Goal: Information Seeking & Learning: Understand process/instructions

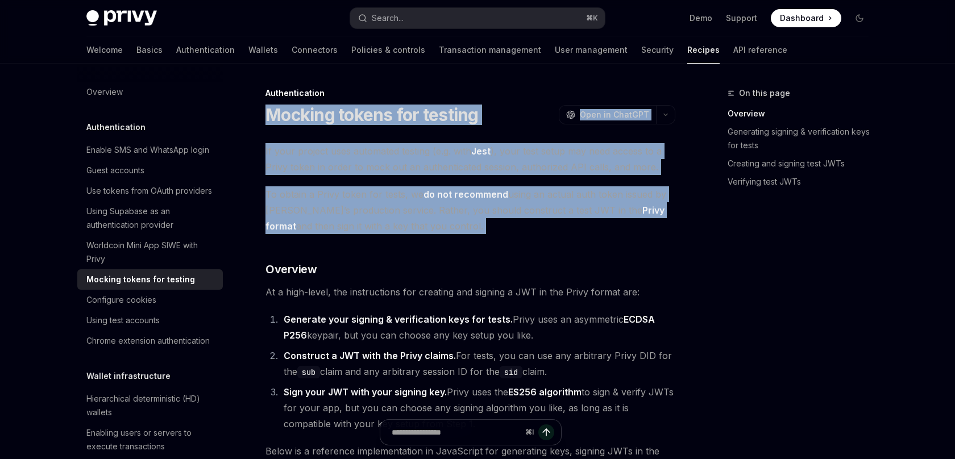
click at [496, 231] on span "To obtain a Privy token for tests, we do not recommend using an actual auth tok…" at bounding box center [470, 210] width 410 height 48
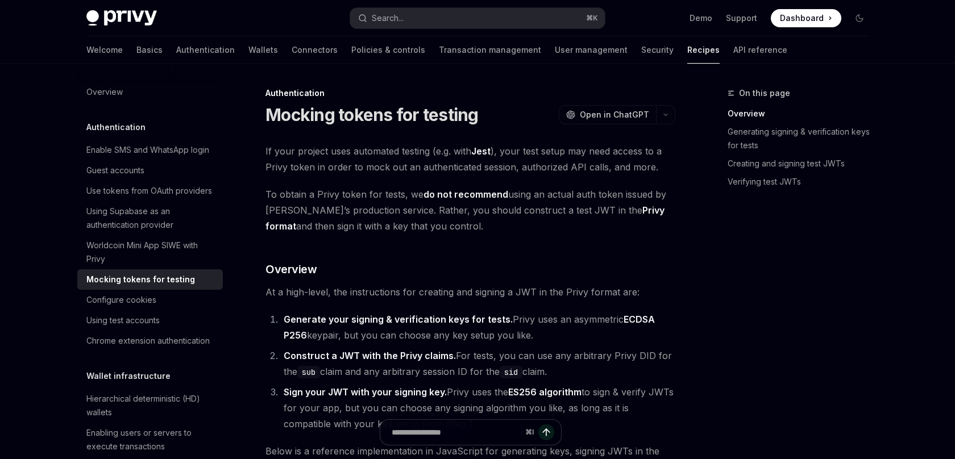
click at [496, 231] on span "To obtain a Privy token for tests, we do not recommend using an actual auth tok…" at bounding box center [470, 210] width 410 height 48
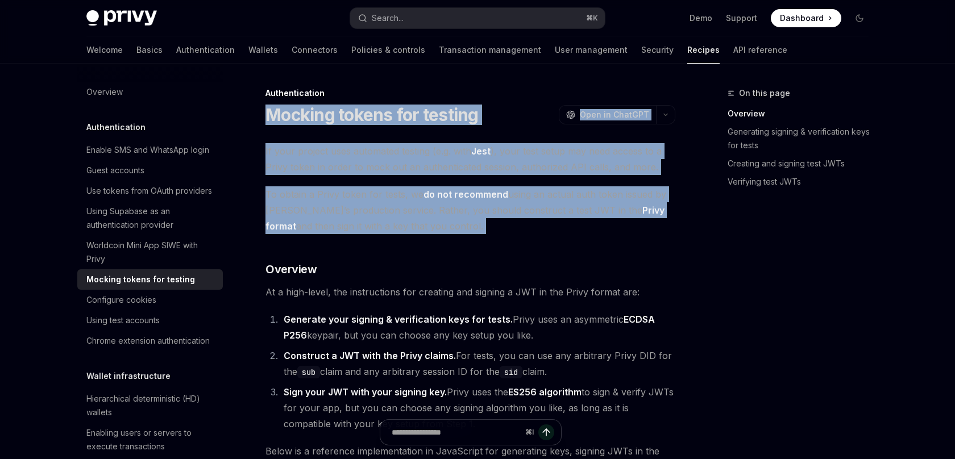
drag, startPoint x: 0, startPoint y: 0, endPoint x: 511, endPoint y: 103, distance: 521.4
click at [511, 103] on div "Authentication Mocking tokens for testing OpenAI Open in ChatGPT" at bounding box center [470, 107] width 410 height 38
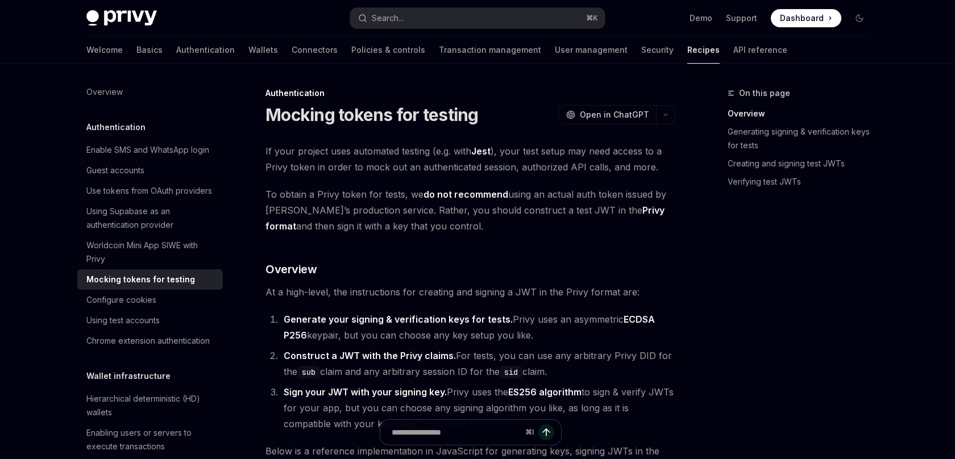
click at [511, 103] on div "Authentication Mocking tokens for testing OpenAI Open in ChatGPT" at bounding box center [470, 107] width 410 height 38
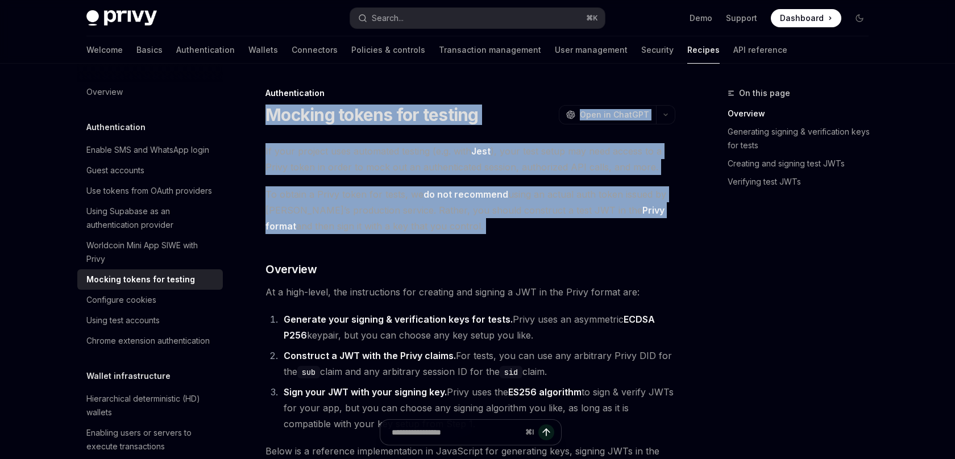
drag, startPoint x: 511, startPoint y: 103, endPoint x: 495, endPoint y: 234, distance: 131.8
click at [495, 234] on span "To obtain a Privy token for tests, we do not recommend using an actual auth tok…" at bounding box center [470, 210] width 410 height 48
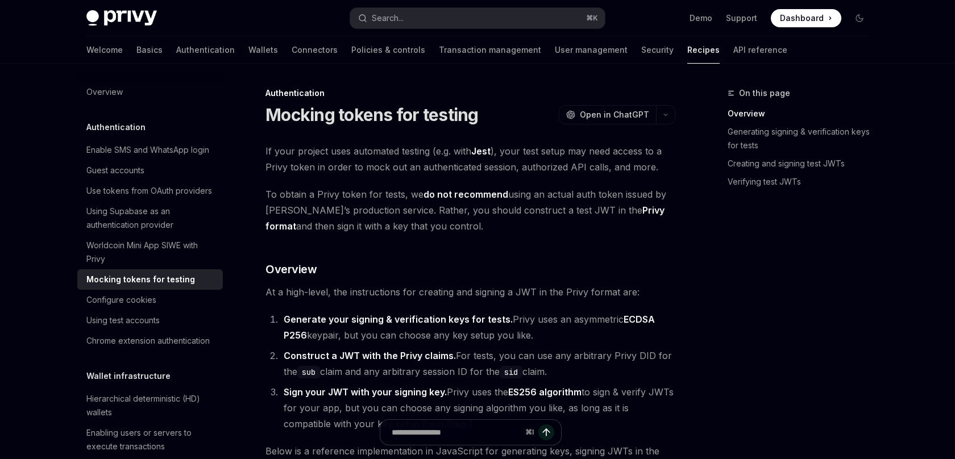
click at [495, 234] on span "To obtain a Privy token for tests, we do not recommend using an actual auth tok…" at bounding box center [470, 210] width 410 height 48
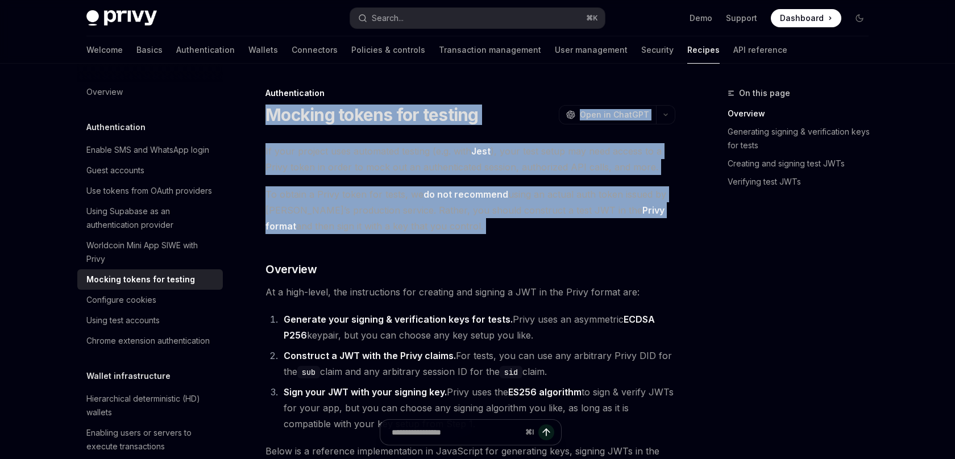
drag, startPoint x: 495, startPoint y: 234, endPoint x: 515, endPoint y: 121, distance: 114.3
click at [515, 121] on div "Mocking tokens for testing OpenAI Open in ChatGPT" at bounding box center [470, 115] width 410 height 20
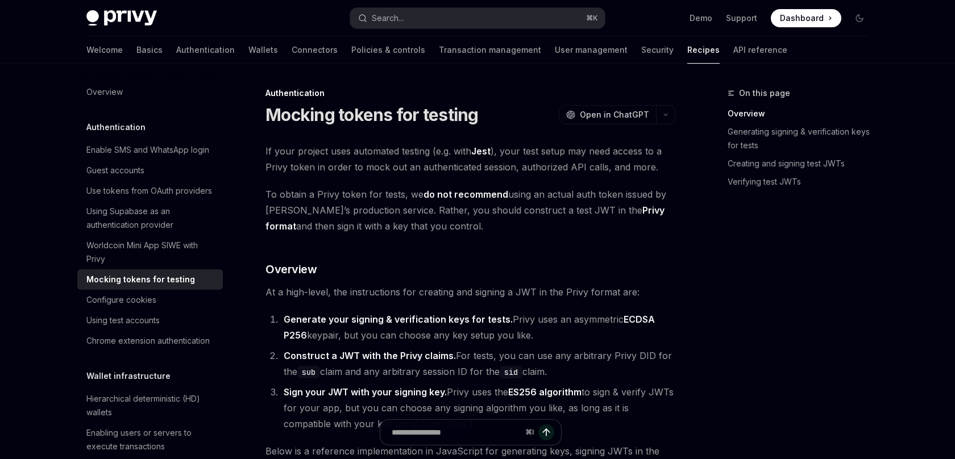
click at [515, 121] on div "Mocking tokens for testing OpenAI Open in ChatGPT" at bounding box center [470, 115] width 410 height 20
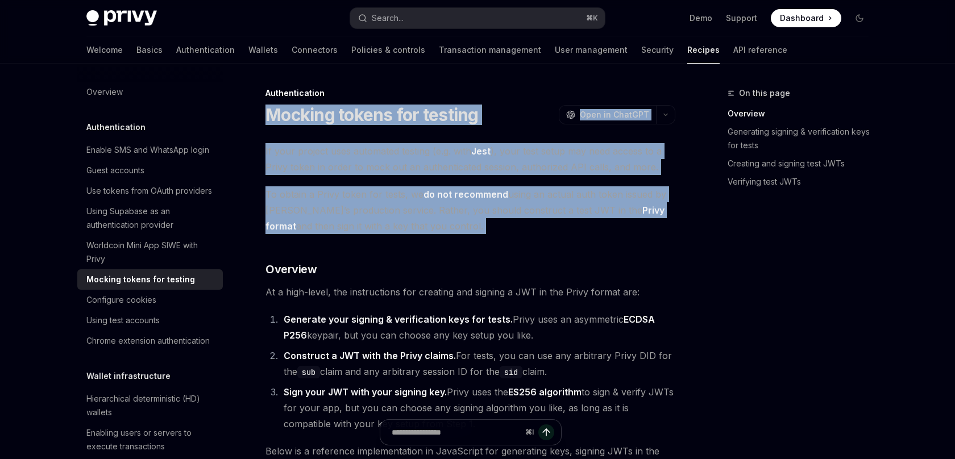
drag, startPoint x: 515, startPoint y: 121, endPoint x: 491, endPoint y: 223, distance: 105.1
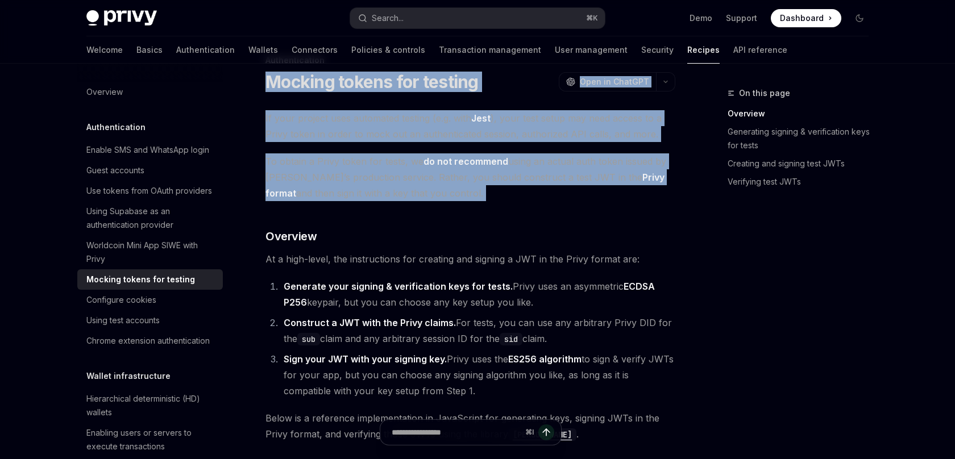
scroll to position [47, 0]
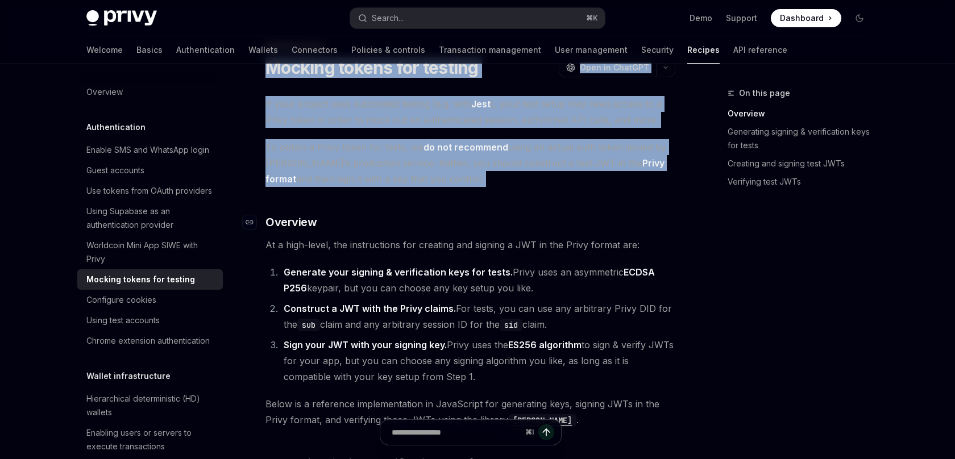
click at [460, 226] on h3 "​ Overview" at bounding box center [470, 222] width 410 height 16
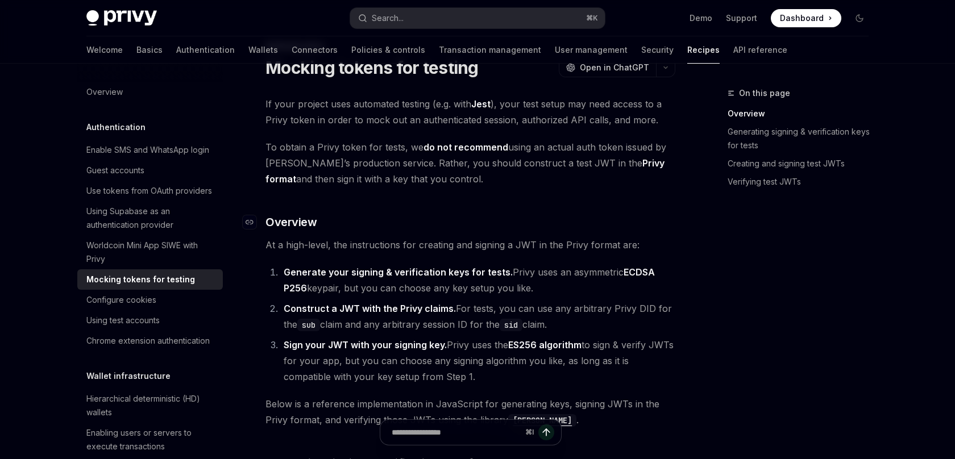
click at [460, 226] on h3 "​ Overview" at bounding box center [470, 222] width 410 height 16
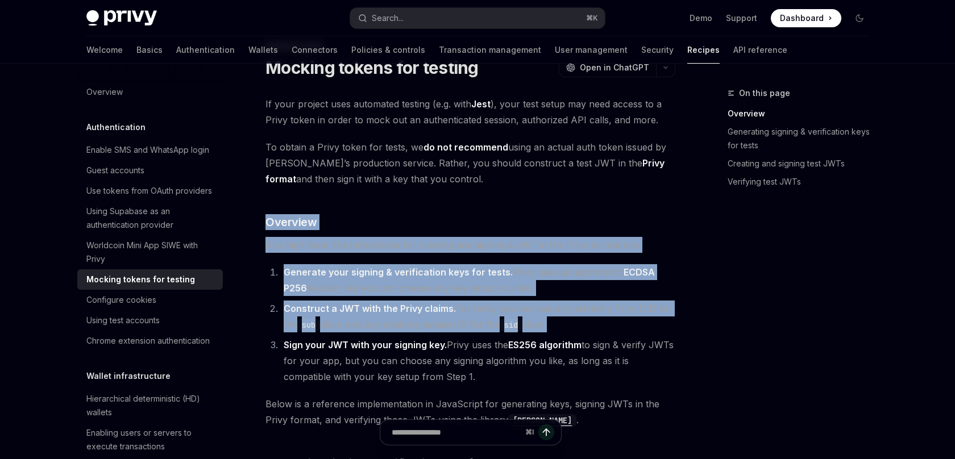
drag, startPoint x: 460, startPoint y: 226, endPoint x: 444, endPoint y: 327, distance: 103.1
click at [444, 327] on li "Construct a JWT with the Privy claims. For tests, you can use any arbitrary Pri…" at bounding box center [477, 317] width 395 height 32
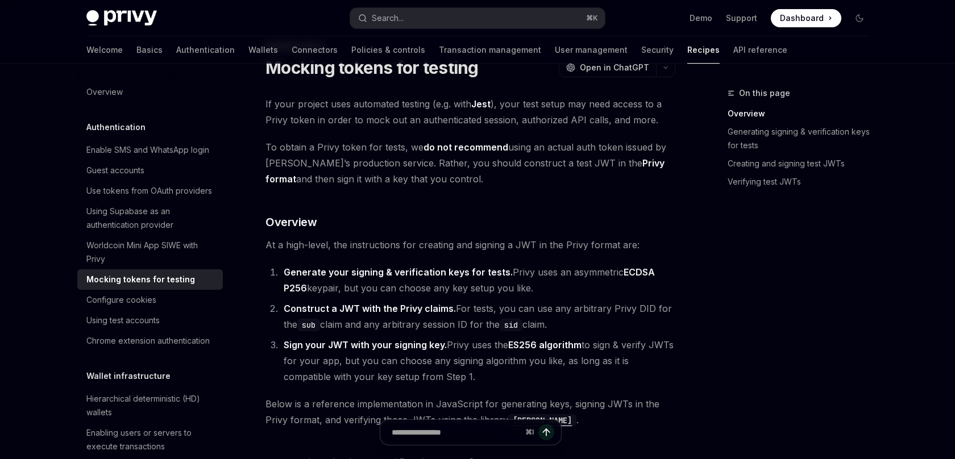
click at [444, 327] on li "Construct a JWT with the Privy claims. For tests, you can use any arbitrary Pri…" at bounding box center [477, 317] width 395 height 32
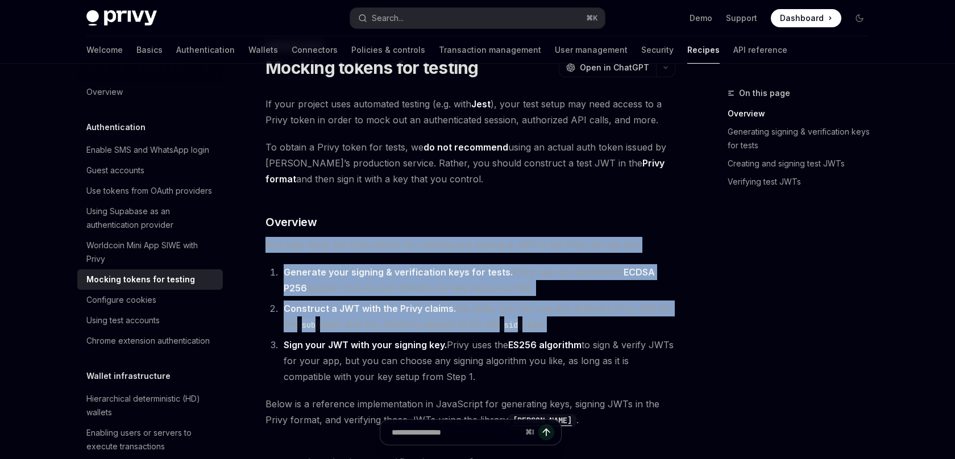
drag, startPoint x: 444, startPoint y: 327, endPoint x: 466, endPoint y: 233, distance: 97.5
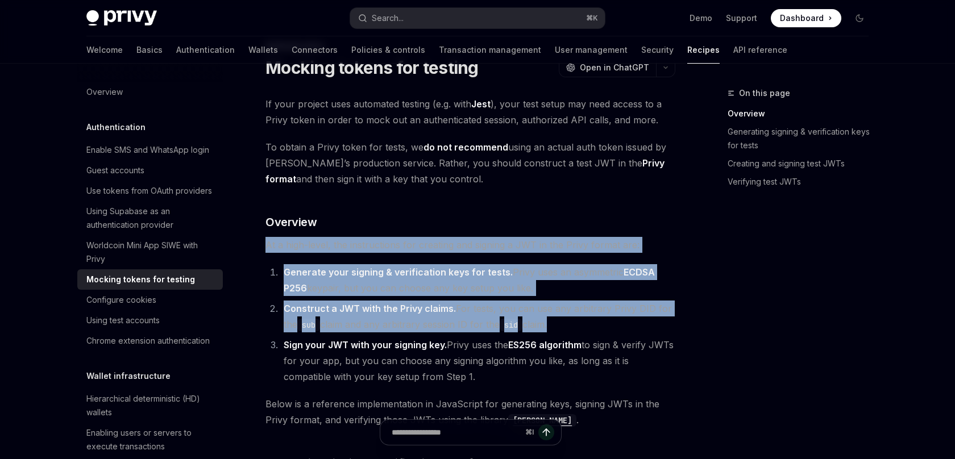
drag, startPoint x: 466, startPoint y: 233, endPoint x: 458, endPoint y: 302, distance: 69.9
click at [458, 302] on li "Construct a JWT with the Privy claims. For tests, you can use any arbitrary Pri…" at bounding box center [477, 317] width 395 height 32
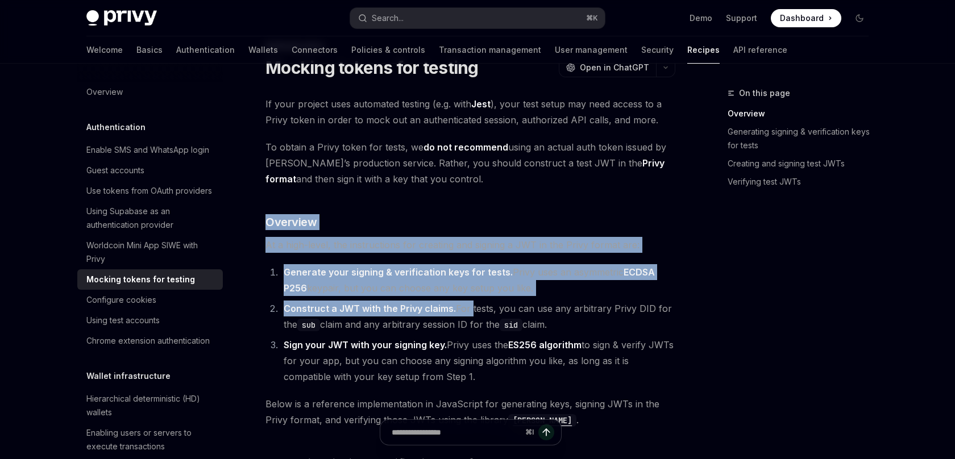
drag, startPoint x: 458, startPoint y: 302, endPoint x: 471, endPoint y: 198, distance: 104.3
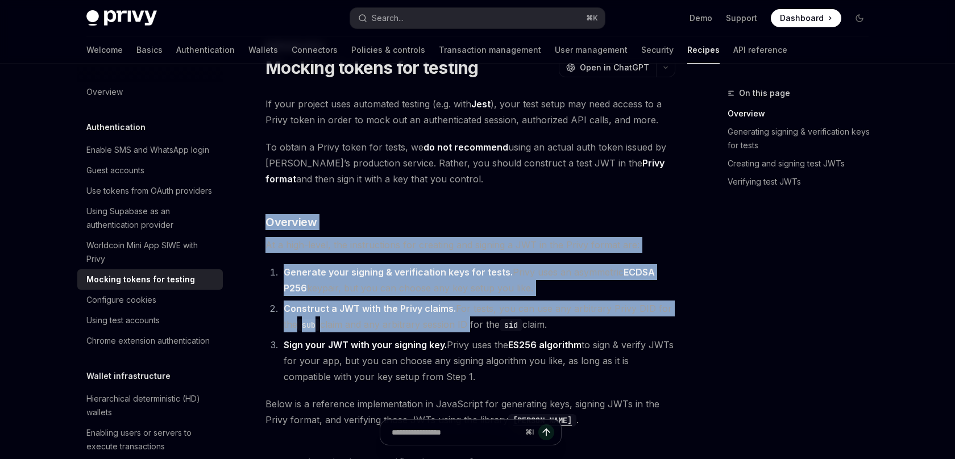
drag, startPoint x: 471, startPoint y: 198, endPoint x: 466, endPoint y: 321, distance: 122.9
click at [466, 321] on li "Construct a JWT with the Privy claims. For tests, you can use any arbitrary Pri…" at bounding box center [477, 317] width 395 height 32
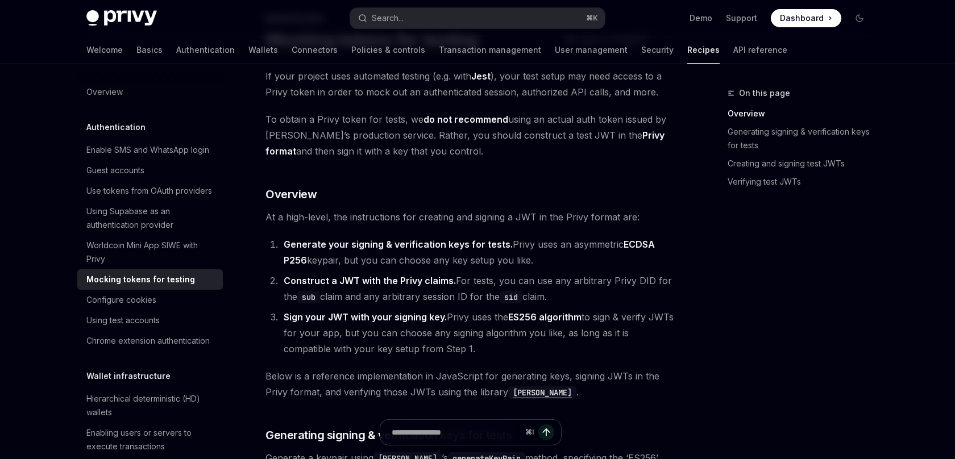
scroll to position [92, 0]
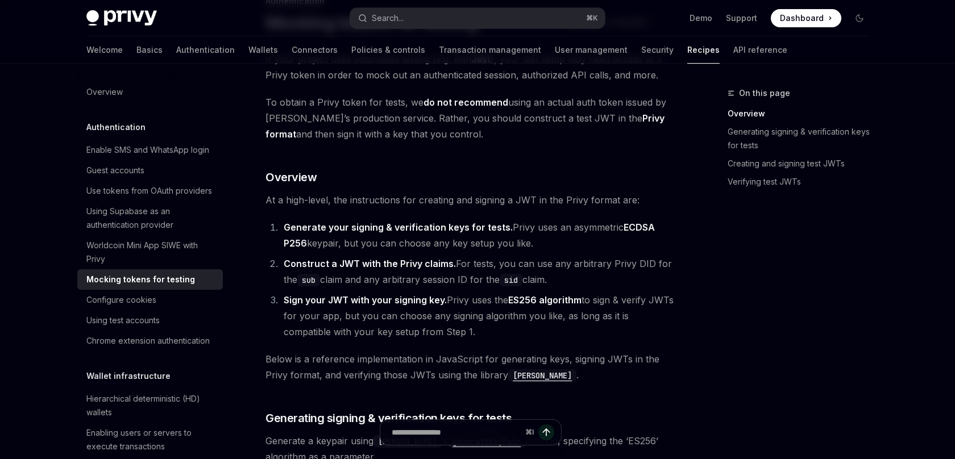
click at [466, 321] on li "Sign your JWT with your signing key. Privy uses the ES256 algorithm to sign & v…" at bounding box center [477, 316] width 395 height 48
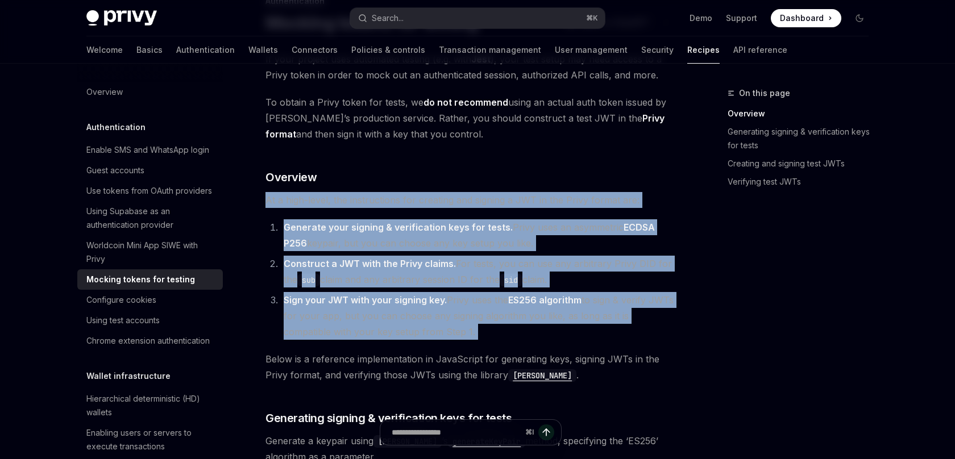
drag, startPoint x: 466, startPoint y: 321, endPoint x: 486, endPoint y: 207, distance: 116.1
click at [486, 207] on span "At a high-level, the instructions for creating and signing a JWT in the Privy f…" at bounding box center [470, 200] width 410 height 16
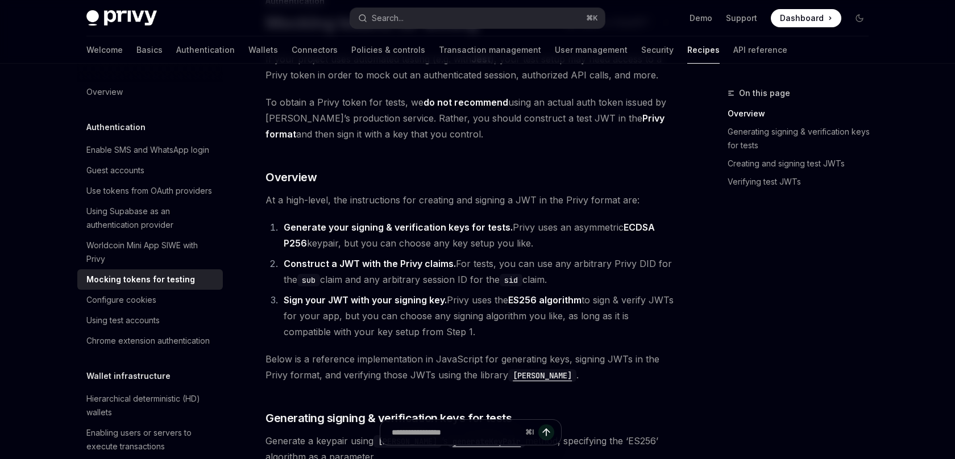
click at [486, 207] on span "At a high-level, the instructions for creating and signing a JWT in the Privy f…" at bounding box center [470, 200] width 410 height 16
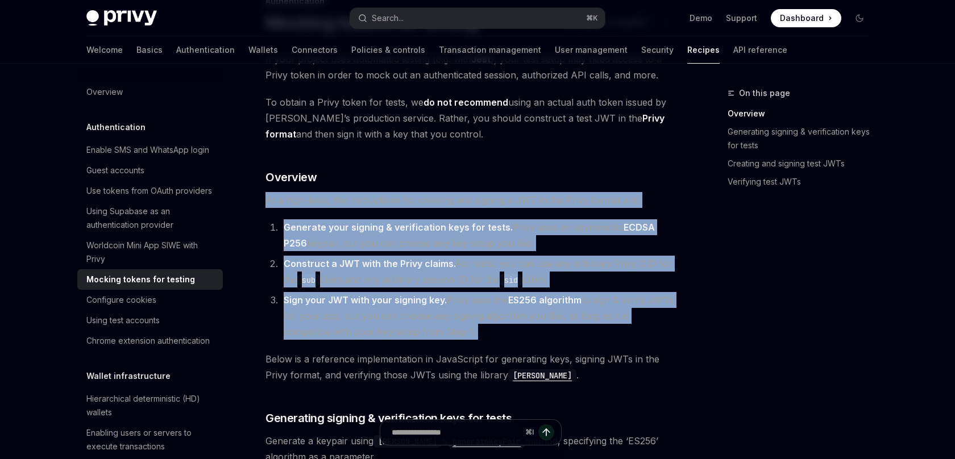
drag, startPoint x: 486, startPoint y: 207, endPoint x: 478, endPoint y: 309, distance: 102.1
click at [478, 309] on li "Sign your JWT with your signing key. Privy uses the ES256 algorithm to sign & v…" at bounding box center [477, 316] width 395 height 48
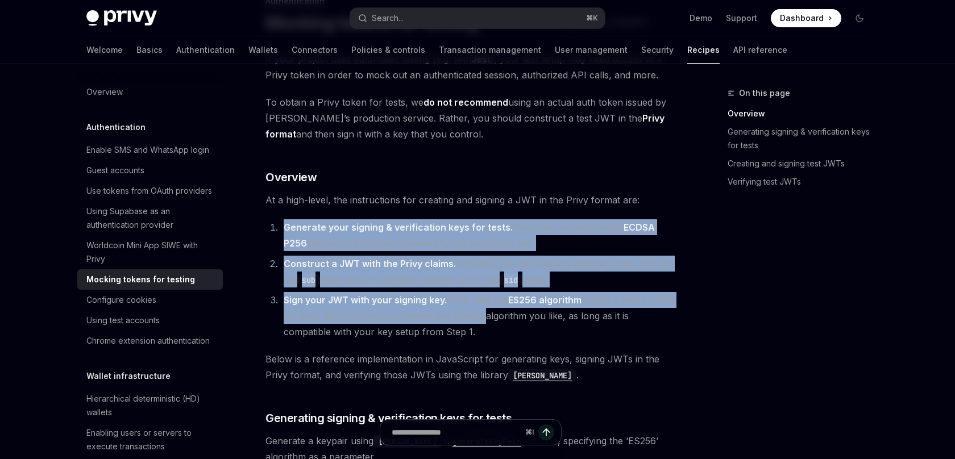
drag, startPoint x: 478, startPoint y: 309, endPoint x: 491, endPoint y: 208, distance: 101.5
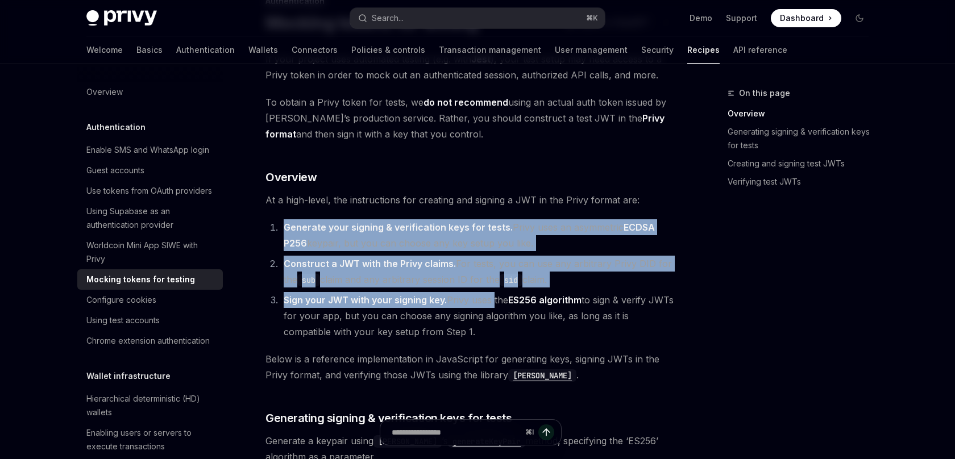
drag, startPoint x: 491, startPoint y: 208, endPoint x: 483, endPoint y: 300, distance: 91.9
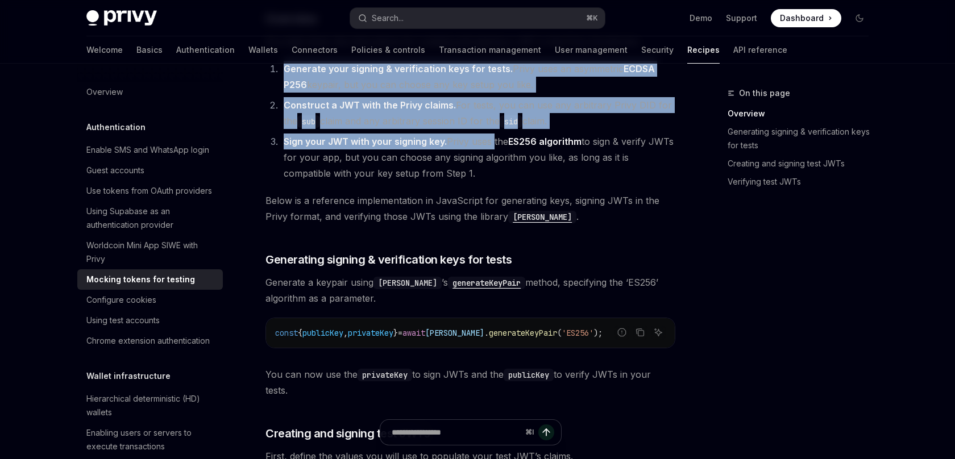
scroll to position [308, 0]
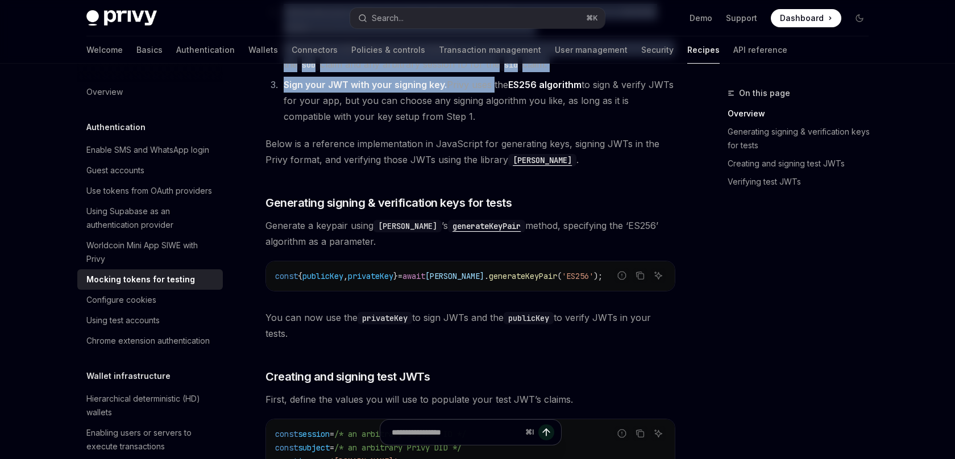
click at [487, 341] on span "You can now use the privateKey to sign JWTs and the publicKey to verify JWTs in…" at bounding box center [470, 326] width 410 height 32
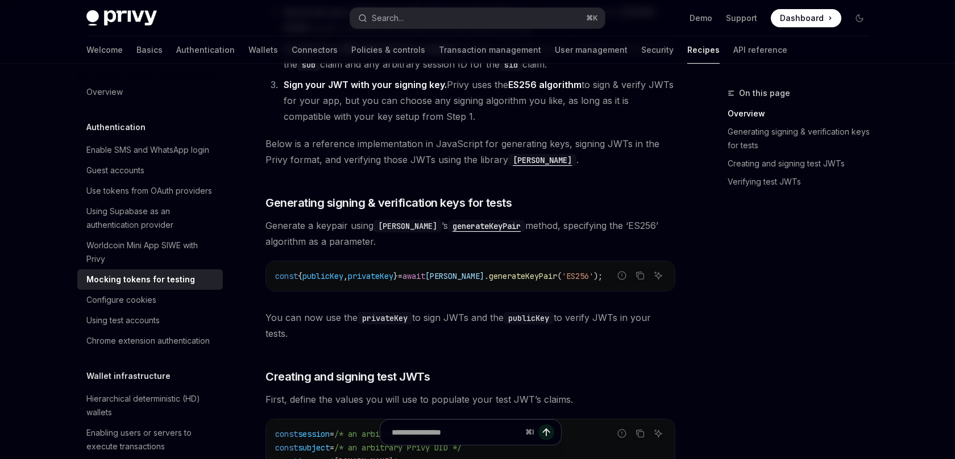
click at [487, 341] on span "You can now use the privateKey to sign JWTs and the publicKey to verify JWTs in…" at bounding box center [470, 326] width 410 height 32
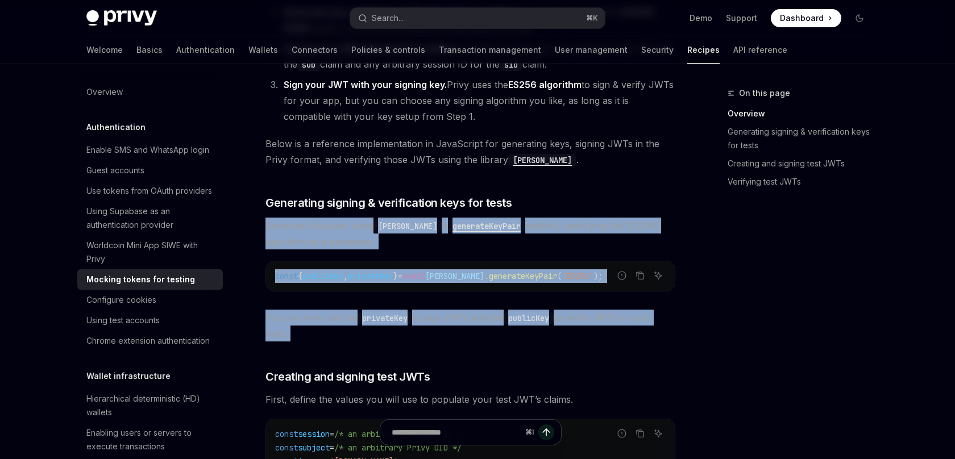
drag, startPoint x: 487, startPoint y: 341, endPoint x: 524, endPoint y: 219, distance: 127.2
click at [524, 219] on div "If your project uses automated testing (e.g. with Jest ), your test setup may n…" at bounding box center [470, 372] width 410 height 1073
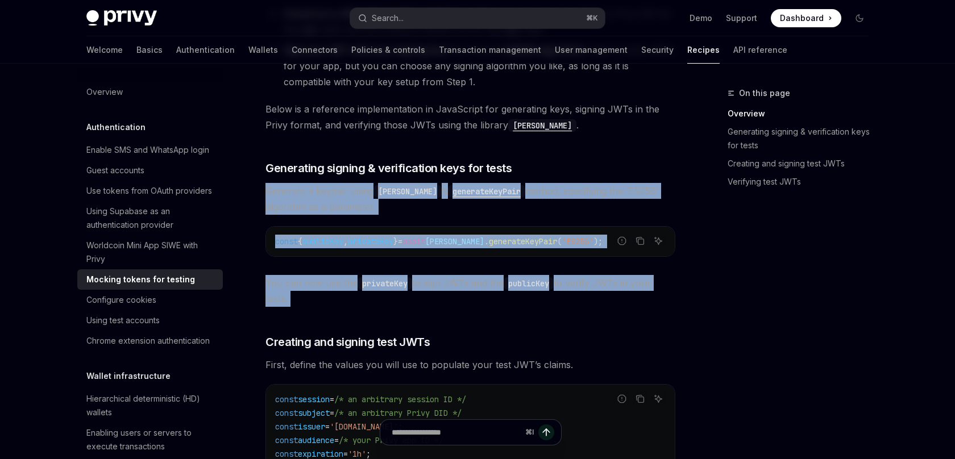
scroll to position [369, 0]
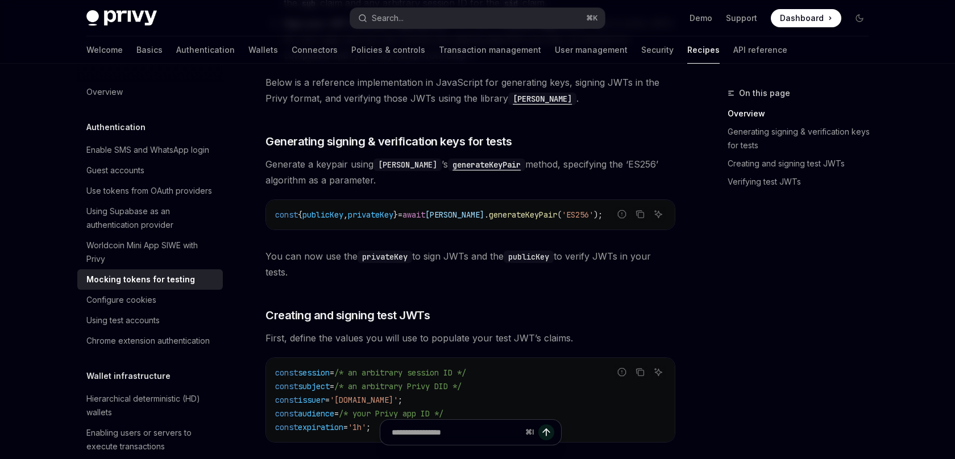
click at [511, 288] on div "If your project uses automated testing (e.g. with Jest ), your test setup may n…" at bounding box center [470, 310] width 410 height 1073
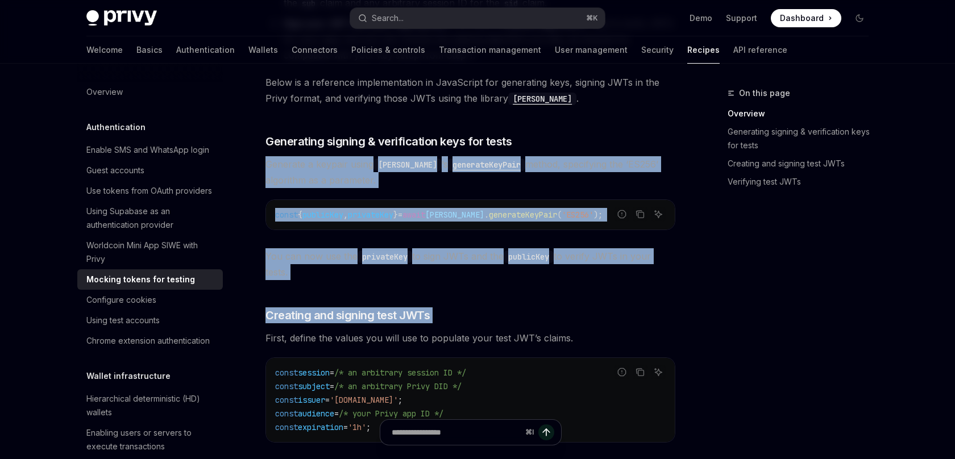
drag, startPoint x: 511, startPoint y: 288, endPoint x: 558, endPoint y: 159, distance: 136.7
click at [558, 159] on div "If your project uses automated testing (e.g. with Jest ), your test setup may n…" at bounding box center [470, 310] width 410 height 1073
click at [558, 159] on span "Generate a keypair using [PERSON_NAME] ’s generateKeyPair method, specifying th…" at bounding box center [470, 172] width 410 height 32
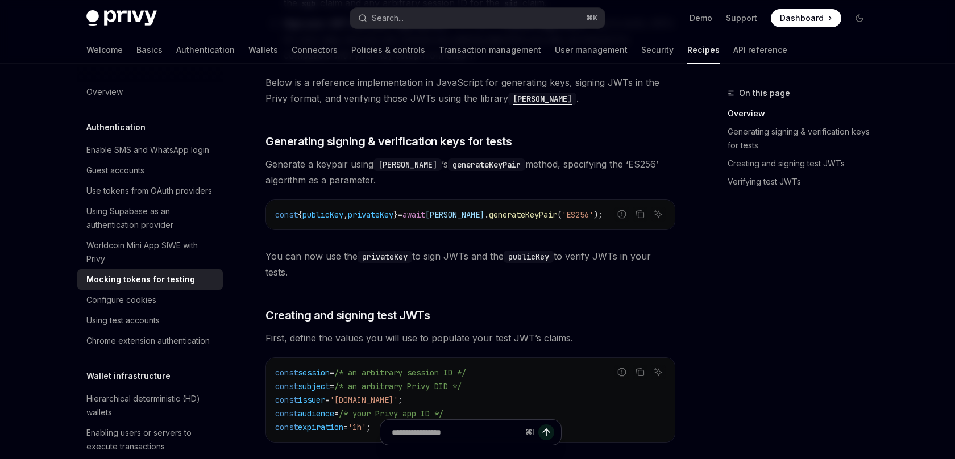
click at [558, 159] on span "Generate a keypair using [PERSON_NAME] ’s generateKeyPair method, specifying th…" at bounding box center [470, 172] width 410 height 32
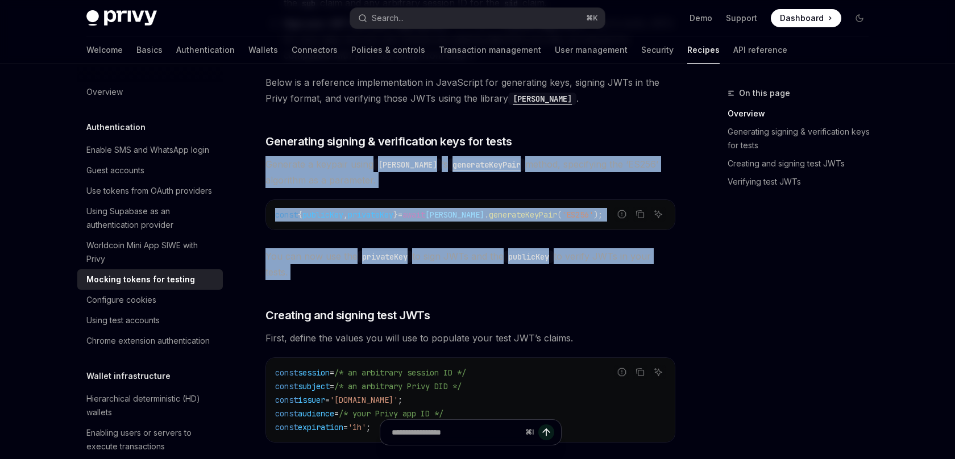
drag, startPoint x: 558, startPoint y: 159, endPoint x: 519, endPoint y: 266, distance: 113.7
click at [519, 266] on div "If your project uses automated testing (e.g. with Jest ), your test setup may n…" at bounding box center [470, 310] width 410 height 1073
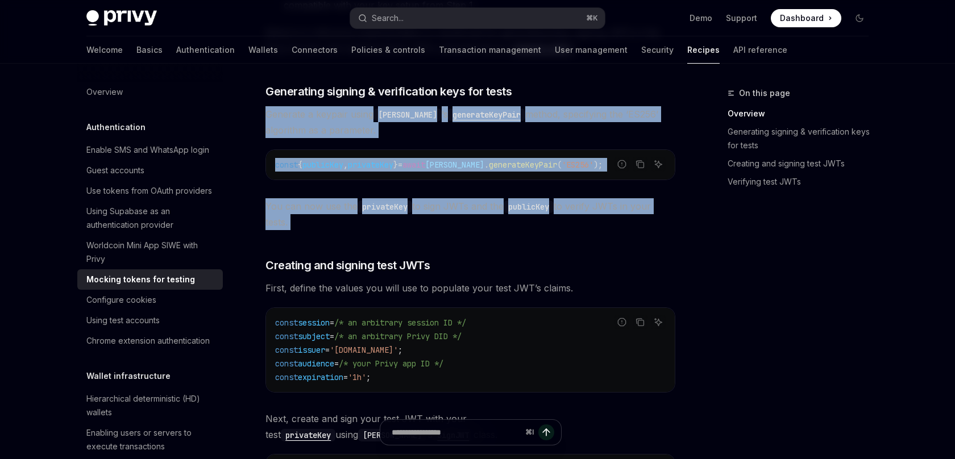
scroll to position [477, 0]
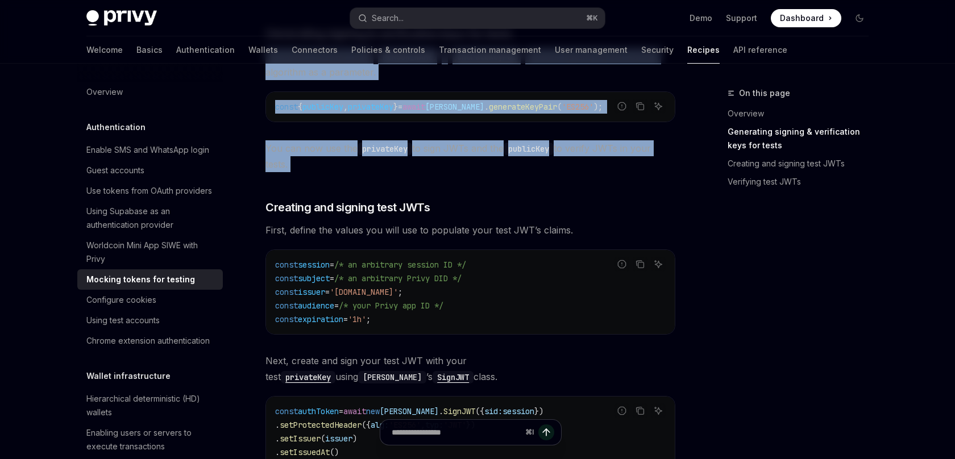
click at [519, 266] on code "const session = /* an arbitrary session ID */ const subject = /* an arbitrary P…" at bounding box center [470, 292] width 391 height 68
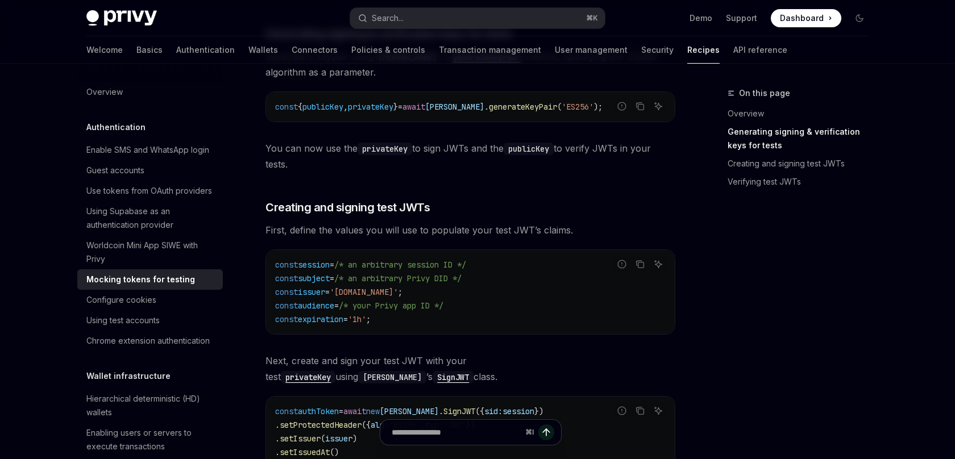
click at [519, 266] on code "const session = /* an arbitrary session ID */ const subject = /* an arbitrary P…" at bounding box center [470, 292] width 391 height 68
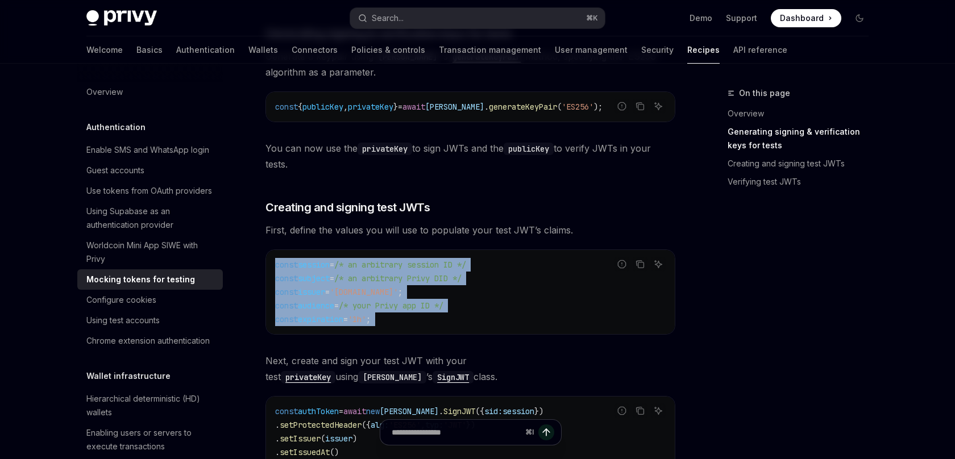
drag, startPoint x: 519, startPoint y: 266, endPoint x: 514, endPoint y: 313, distance: 47.5
click at [514, 313] on code "const session = /* an arbitrary session ID */ const subject = /* an arbitrary P…" at bounding box center [470, 292] width 391 height 68
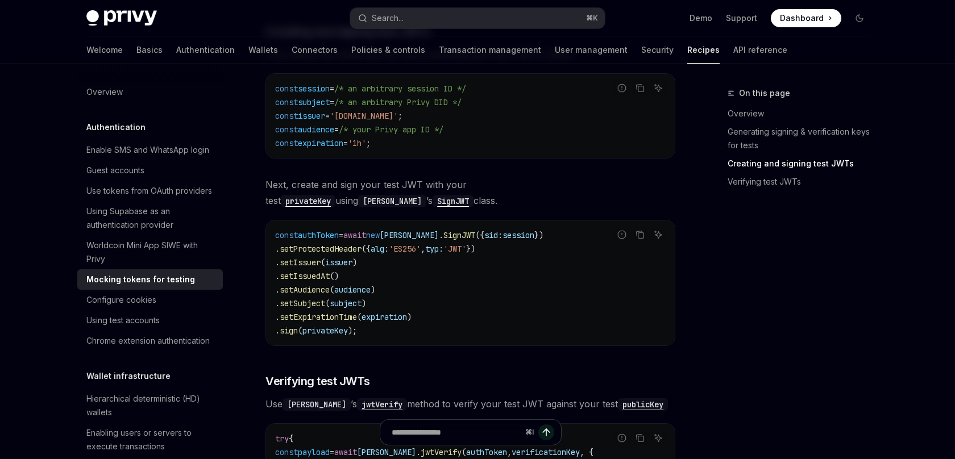
scroll to position [659, 0]
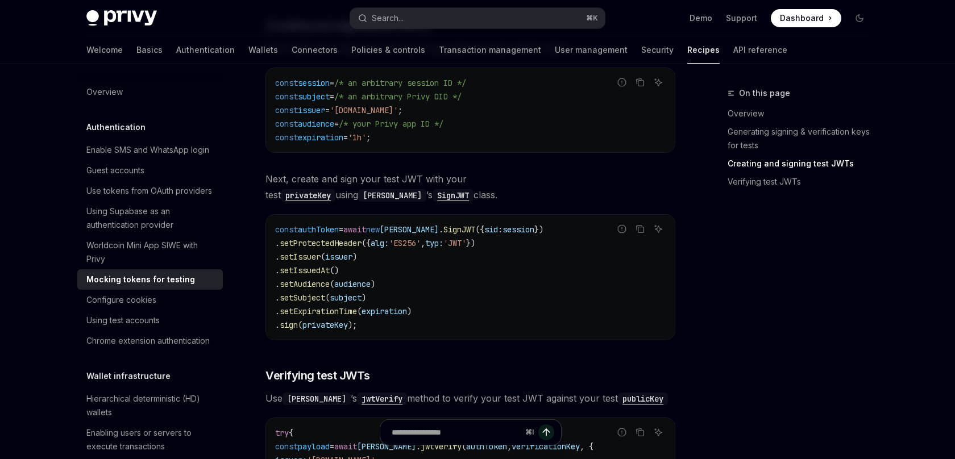
click at [514, 313] on code "const authToken = await [GEOGRAPHIC_DATA][PERSON_NAME] . SignJWT ({ sid: sessio…" at bounding box center [470, 277] width 391 height 109
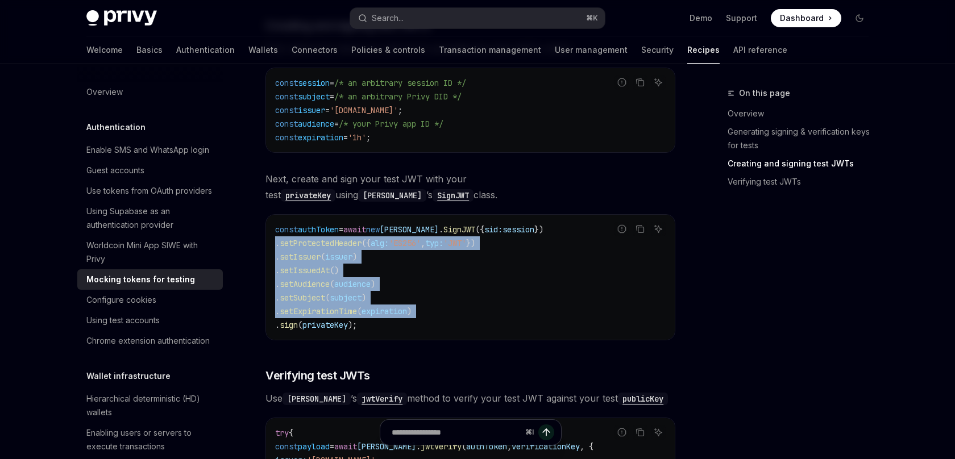
drag, startPoint x: 514, startPoint y: 313, endPoint x: 433, endPoint y: 246, distance: 105.0
click at [433, 246] on code "const authToken = await [GEOGRAPHIC_DATA][PERSON_NAME] . SignJWT ({ sid: sessio…" at bounding box center [470, 277] width 391 height 109
click at [421, 246] on span "'ES256'" at bounding box center [405, 243] width 32 height 10
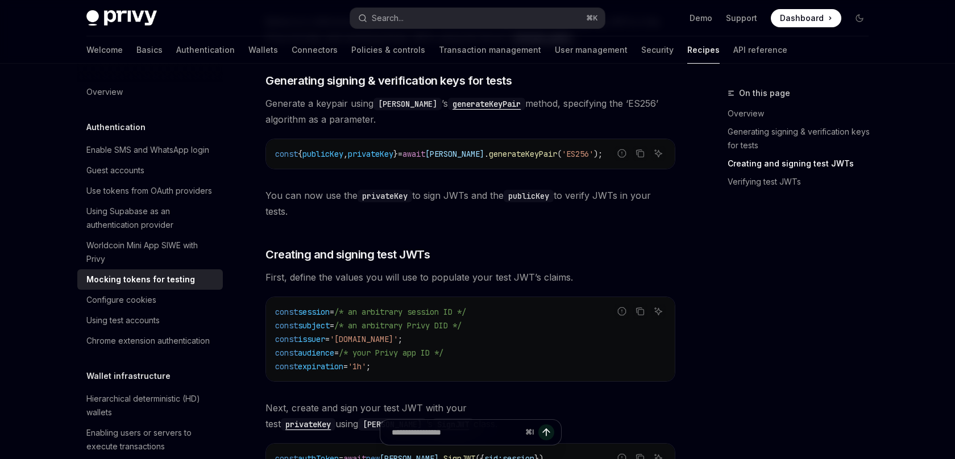
scroll to position [179, 0]
